Goal: Task Accomplishment & Management: Complete application form

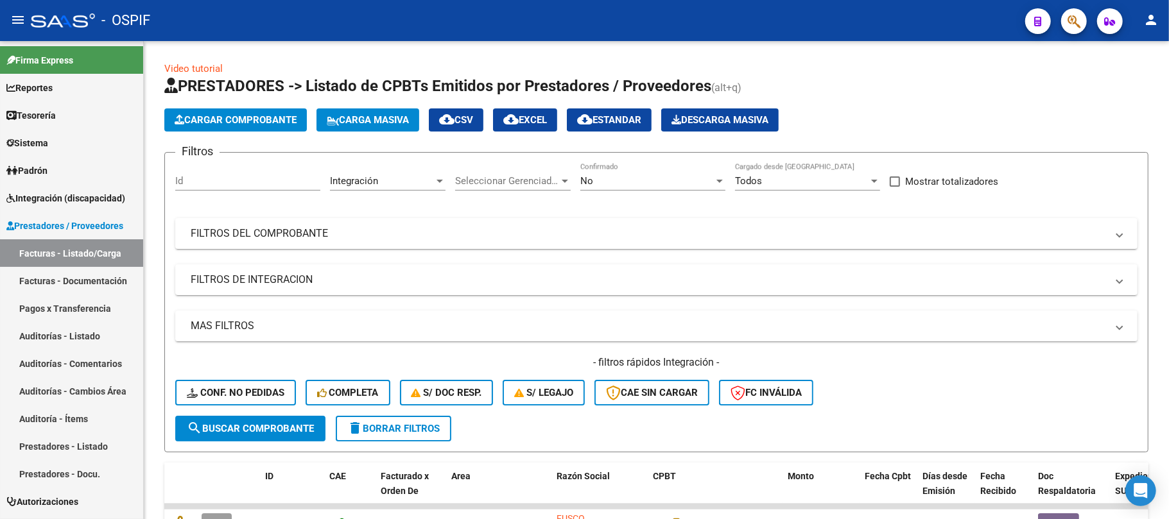
scroll to position [401, 0]
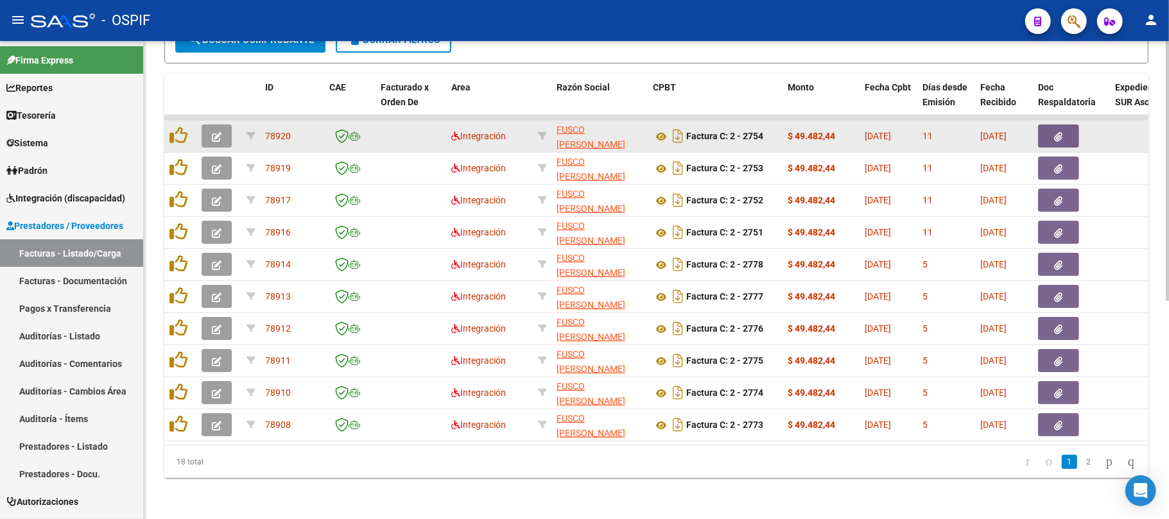
click at [219, 132] on icon "button" at bounding box center [217, 137] width 10 height 10
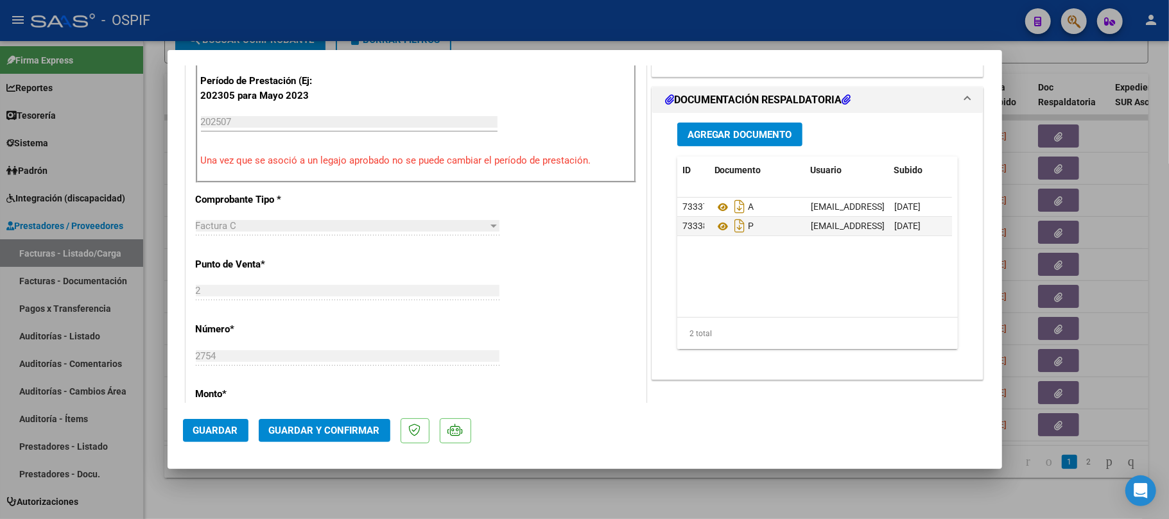
scroll to position [0, 0]
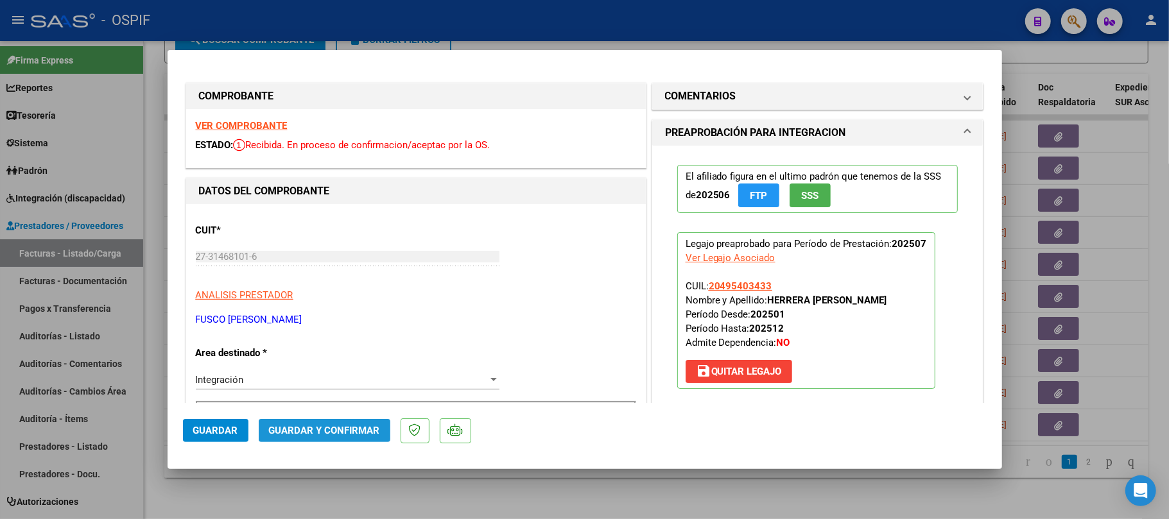
click at [340, 432] on span "Guardar y Confirmar" at bounding box center [324, 431] width 111 height 12
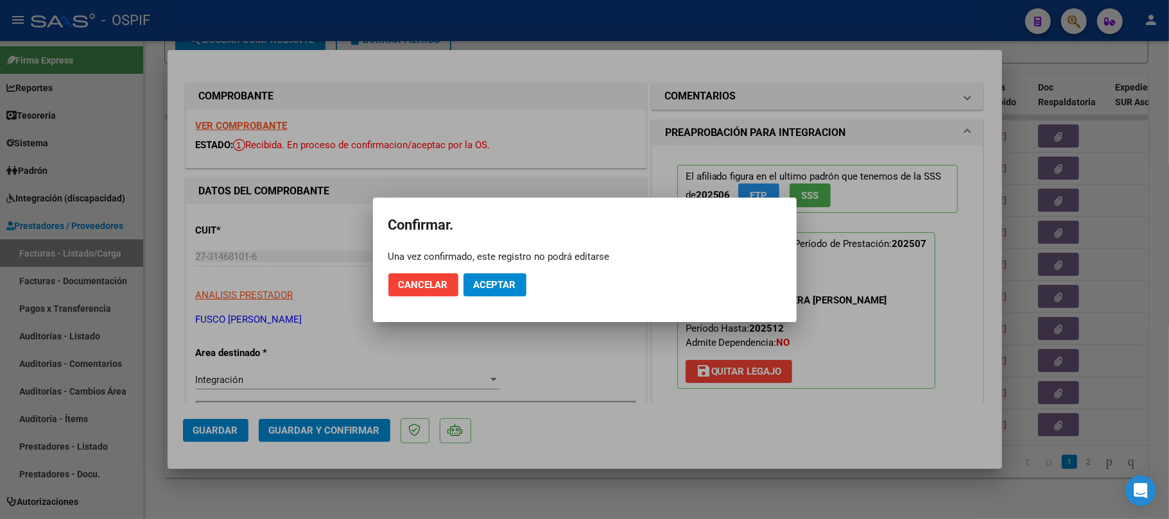
click at [504, 294] on button "Aceptar" at bounding box center [495, 285] width 63 height 23
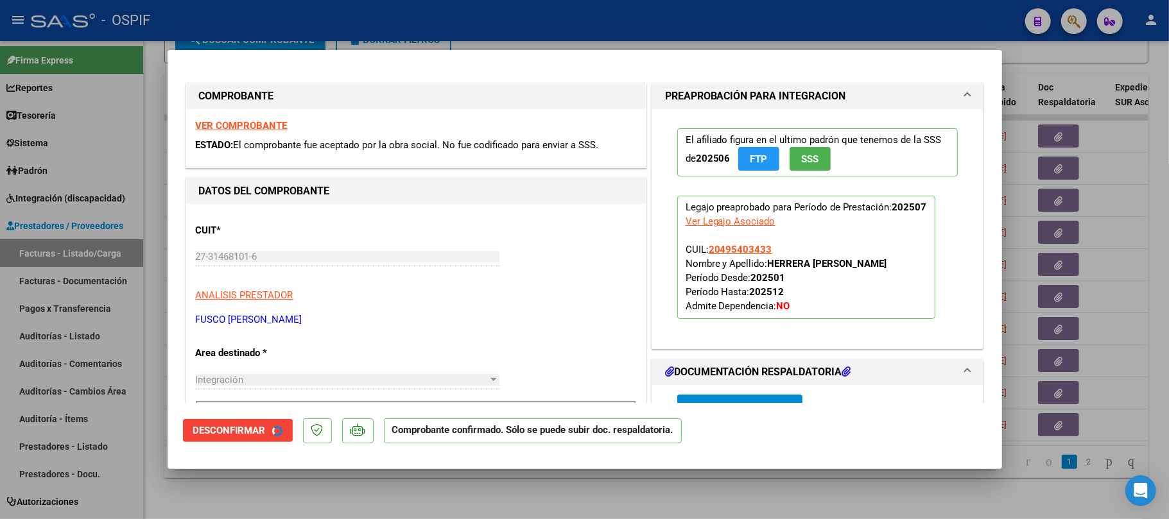
click at [604, 496] on div at bounding box center [584, 259] width 1169 height 519
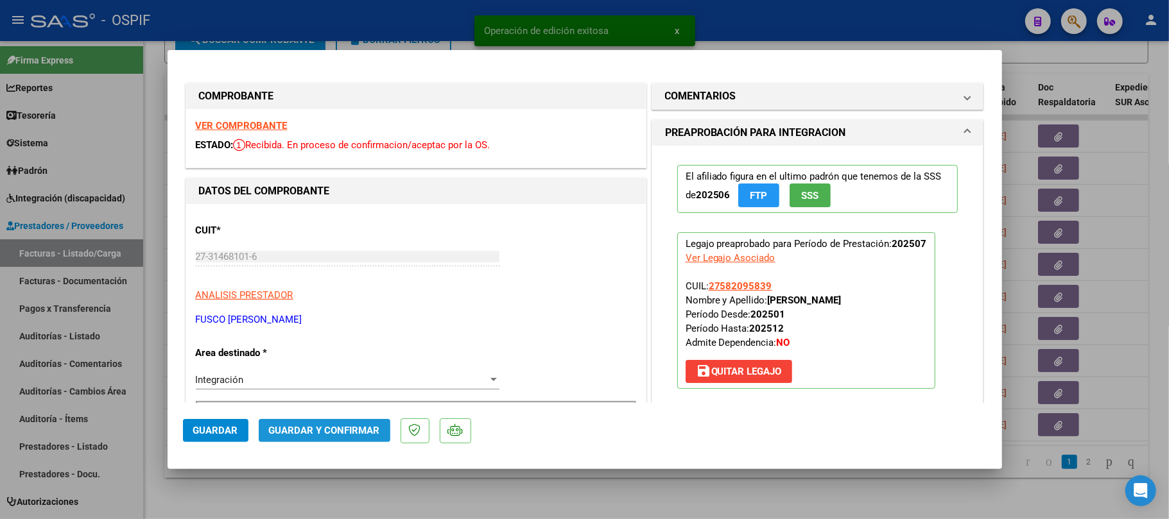
click at [332, 428] on span "Guardar y Confirmar" at bounding box center [324, 431] width 111 height 12
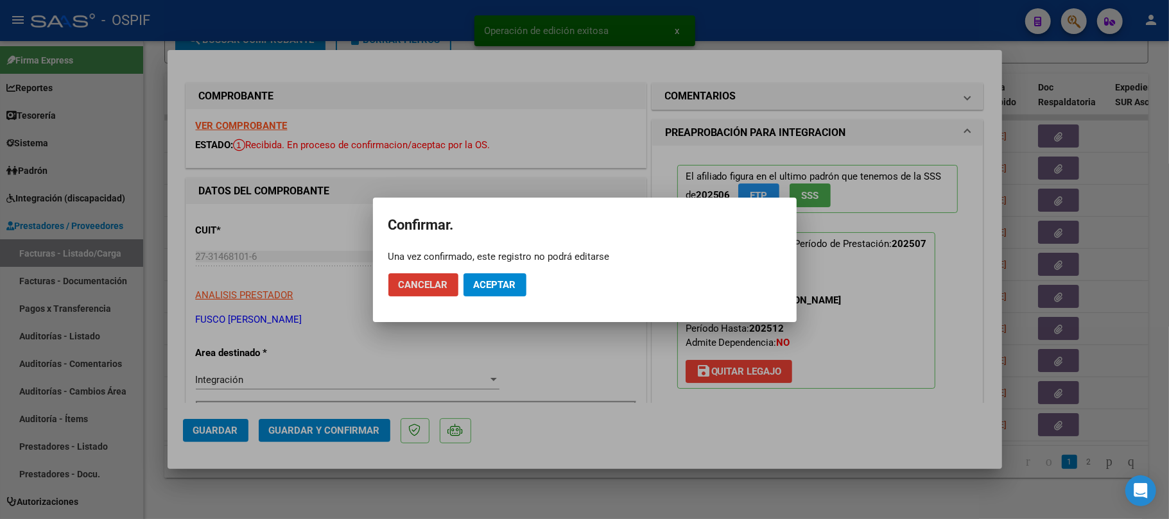
drag, startPoint x: 497, startPoint y: 291, endPoint x: 496, endPoint y: 339, distance: 48.2
click at [496, 290] on button "Aceptar" at bounding box center [495, 285] width 63 height 23
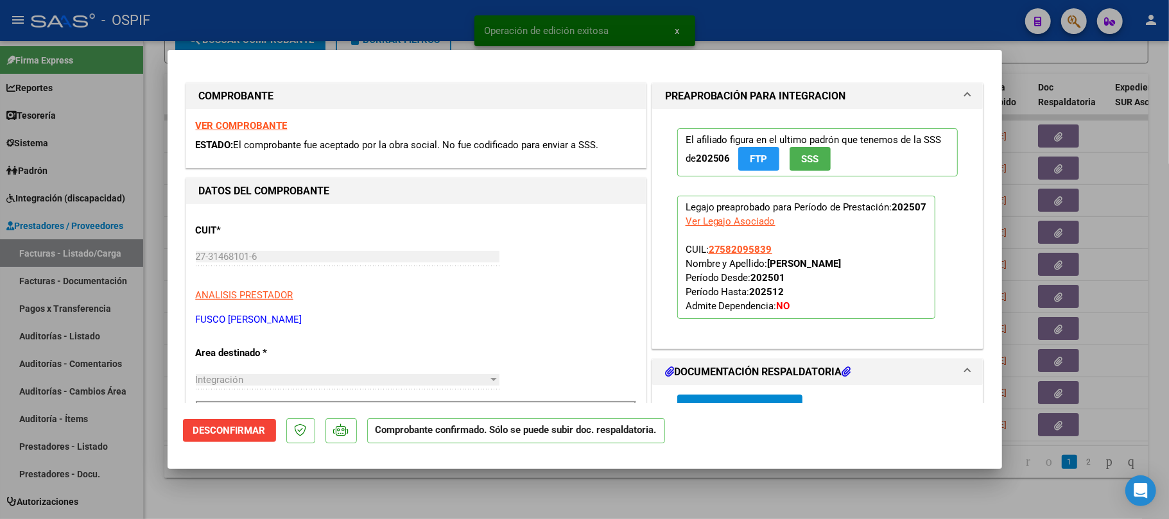
click at [458, 492] on div at bounding box center [584, 259] width 1169 height 519
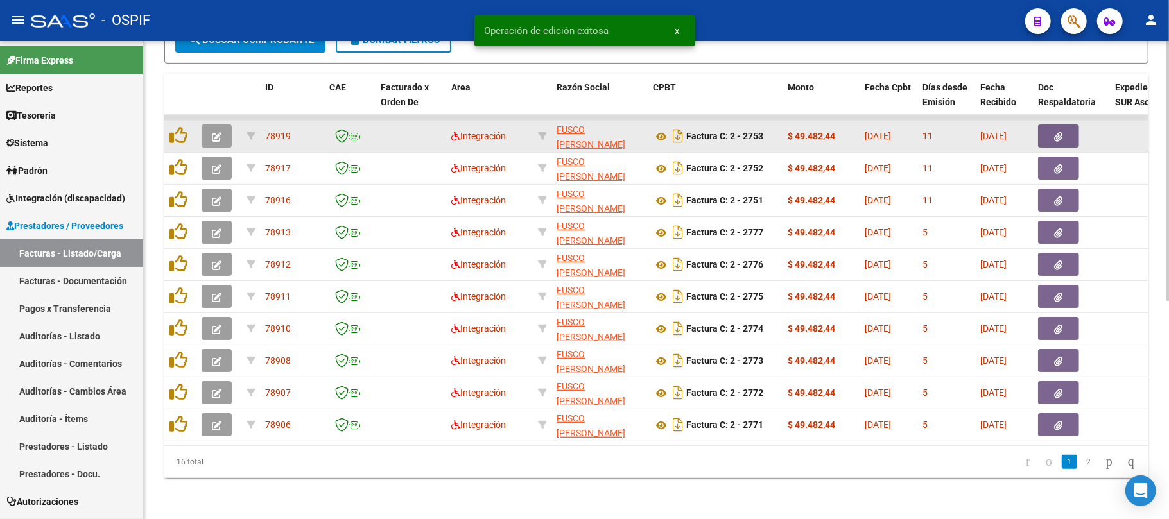
click at [212, 132] on button "button" at bounding box center [217, 136] width 30 height 23
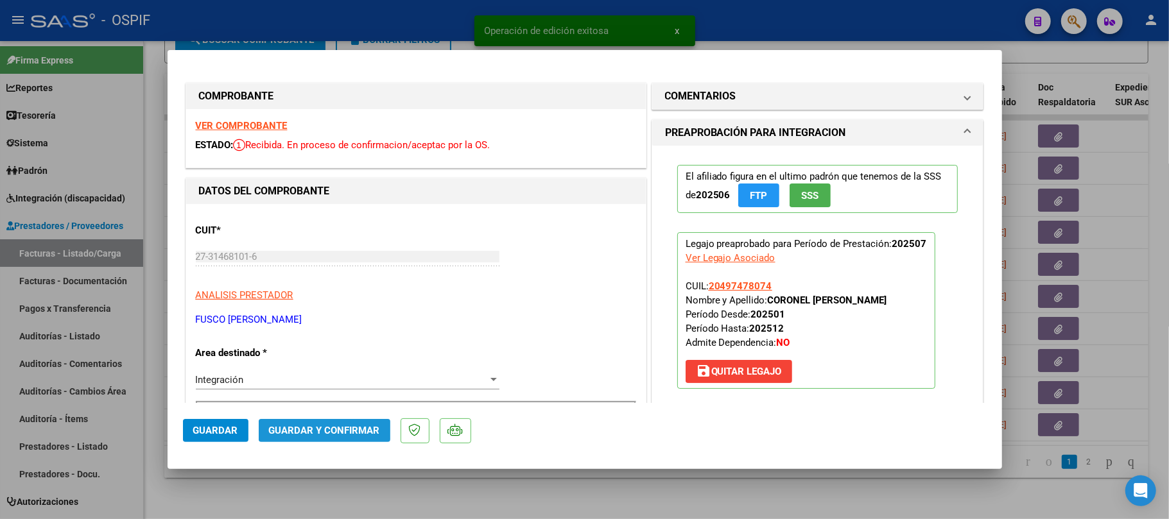
click at [330, 438] on button "Guardar y Confirmar" at bounding box center [325, 430] width 132 height 23
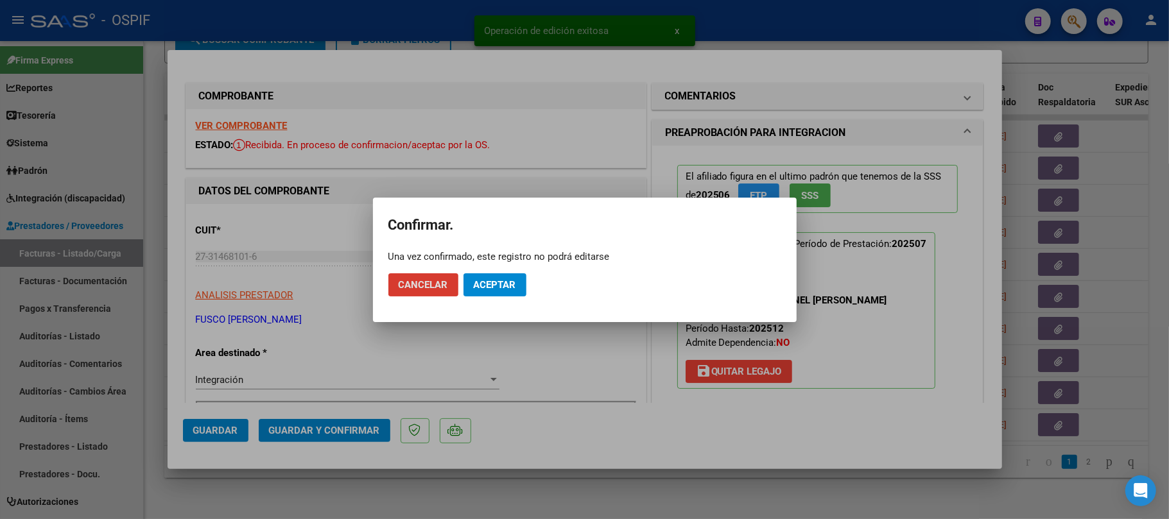
click at [527, 284] on mat-dialog-actions "Cancelar Aceptar" at bounding box center [584, 285] width 393 height 44
click at [510, 293] on button "Aceptar" at bounding box center [495, 285] width 63 height 23
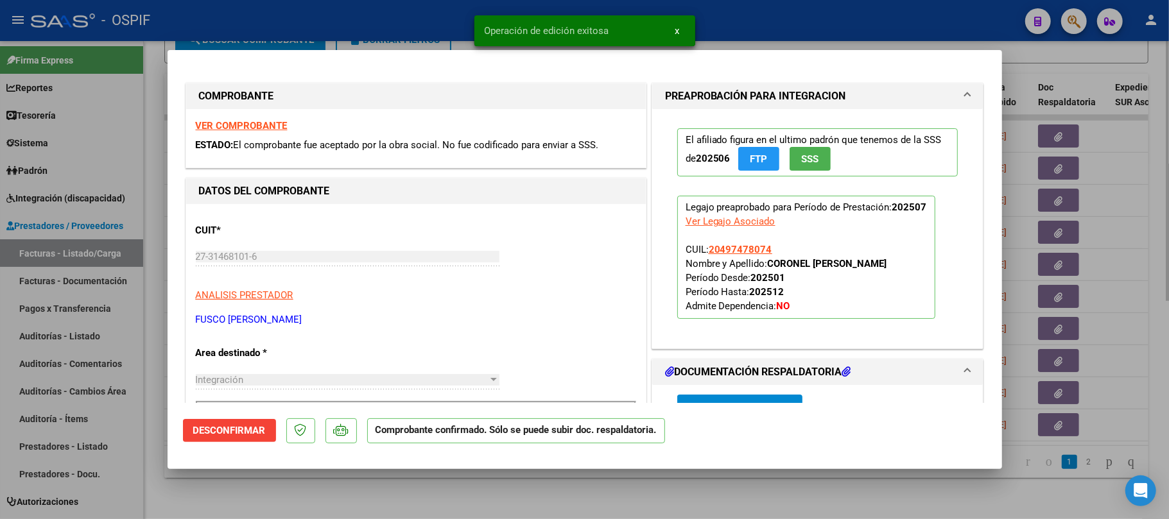
drag, startPoint x: 483, startPoint y: 488, endPoint x: 290, endPoint y: 509, distance: 194.4
click at [471, 494] on div at bounding box center [584, 259] width 1169 height 519
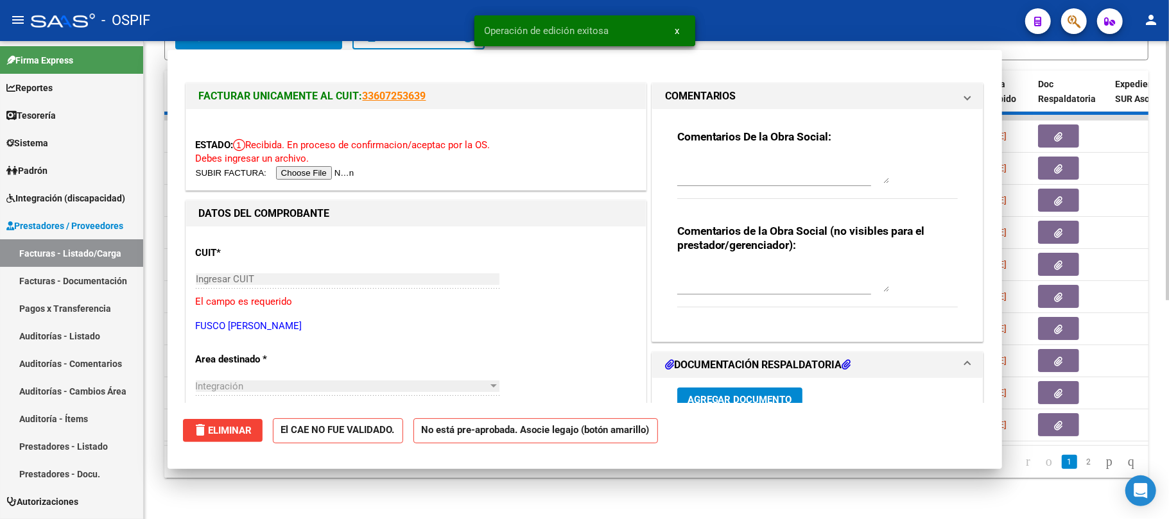
click at [290, 509] on div "Video tutorial PRESTADORES -> Listado de CPBTs Emitidos por Prestadores / Prove…" at bounding box center [656, 84] width 1025 height 871
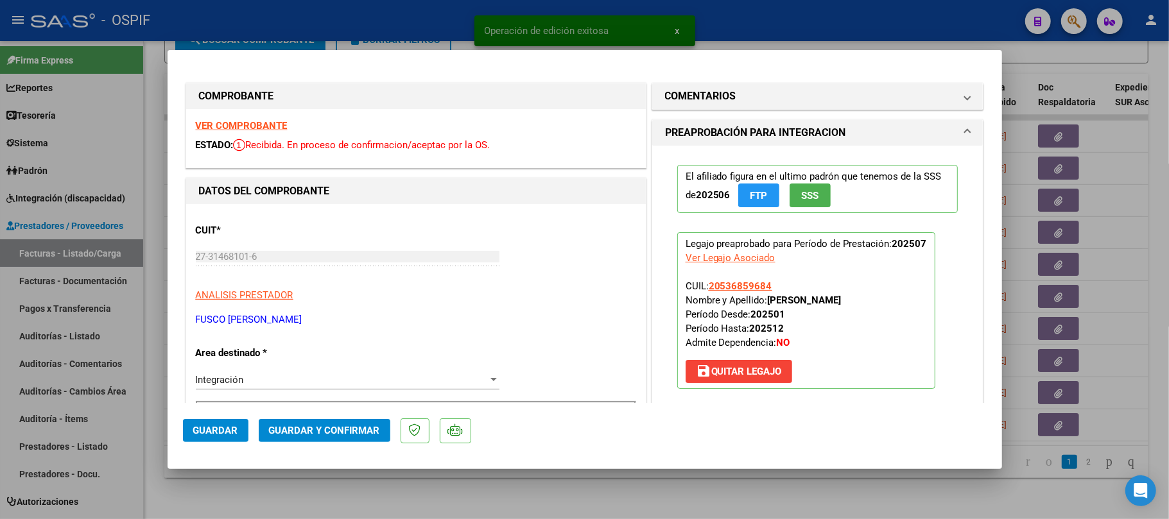
click at [327, 430] on span "Guardar y Confirmar" at bounding box center [324, 431] width 111 height 12
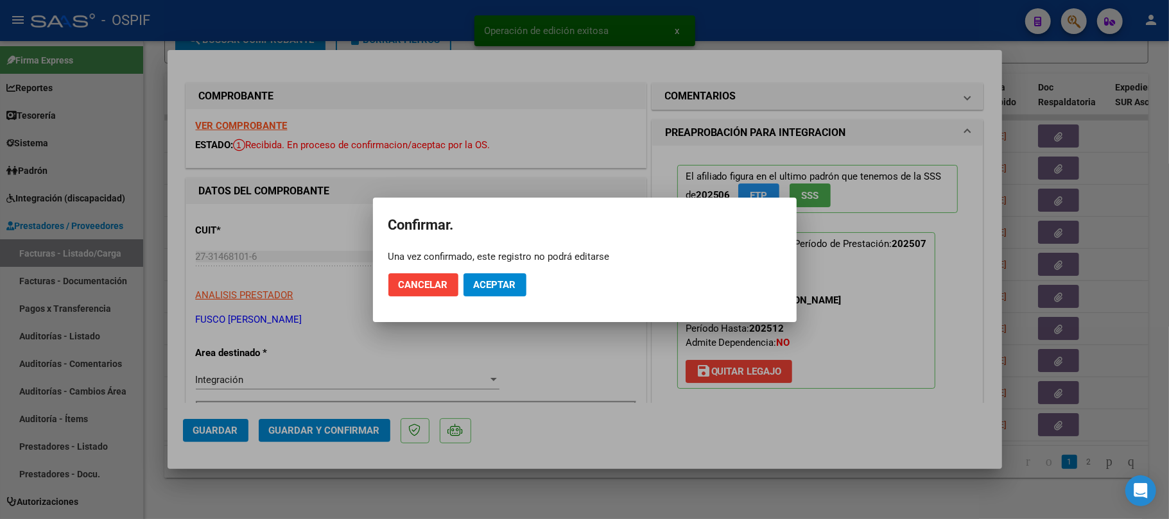
click at [486, 297] on mat-dialog-actions "Cancelar Aceptar" at bounding box center [584, 285] width 393 height 44
click at [498, 289] on span "Aceptar" at bounding box center [495, 285] width 42 height 12
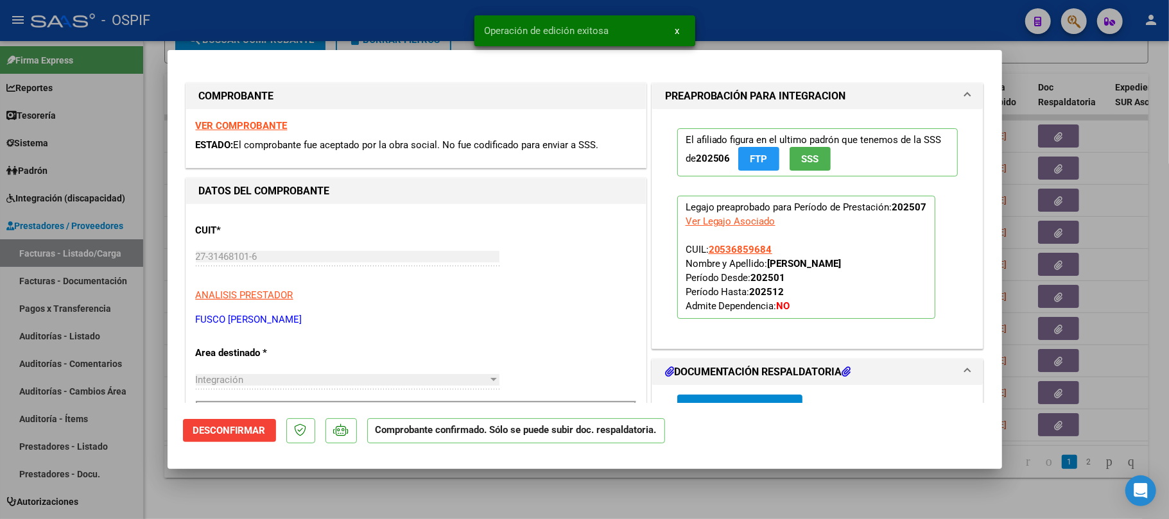
click at [527, 501] on div at bounding box center [584, 259] width 1169 height 519
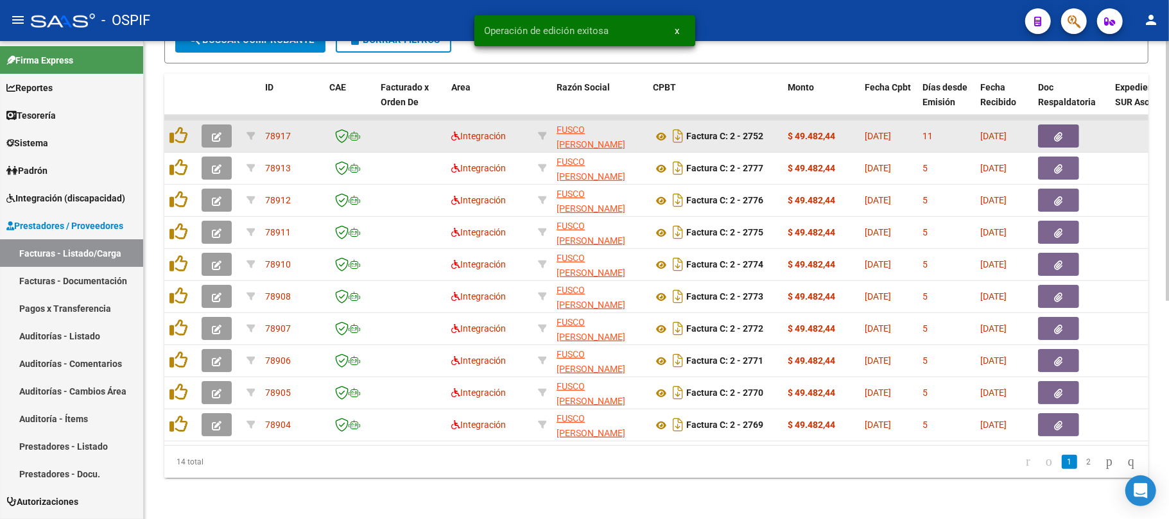
click at [216, 129] on button "button" at bounding box center [217, 136] width 30 height 23
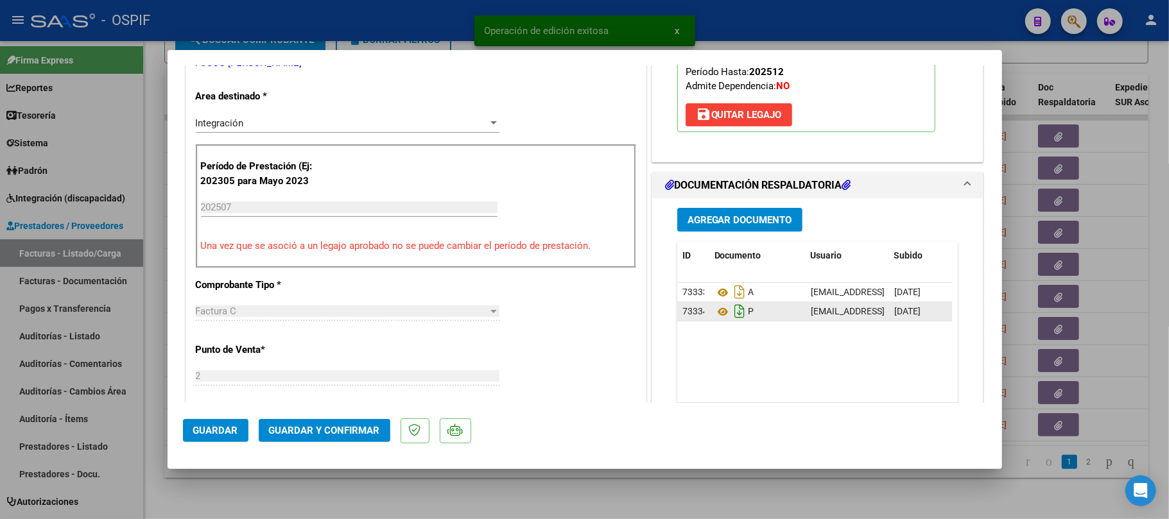
scroll to position [342, 0]
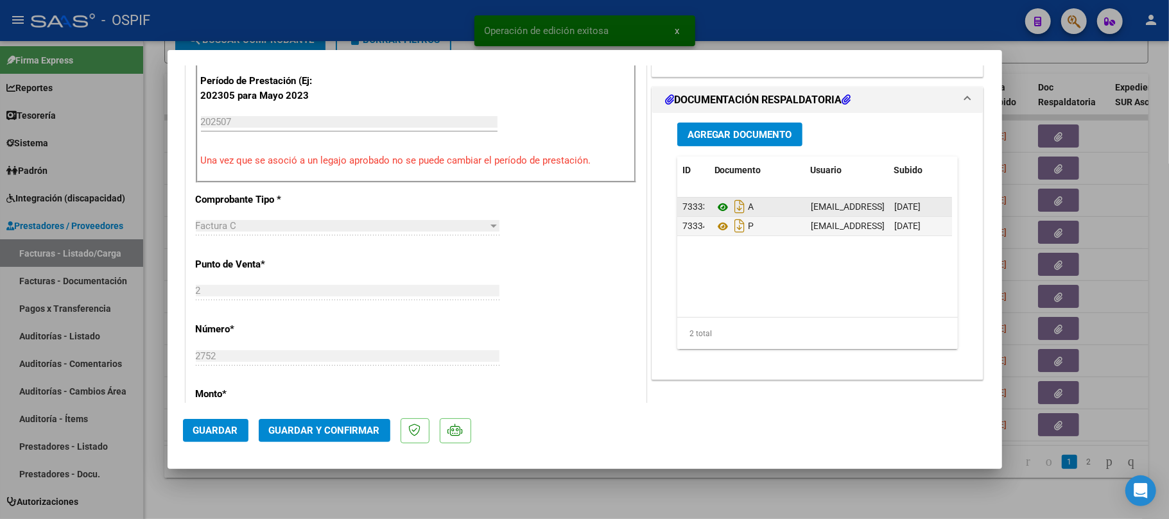
click at [715, 201] on icon at bounding box center [723, 207] width 17 height 15
